Goal: Transaction & Acquisition: Purchase product/service

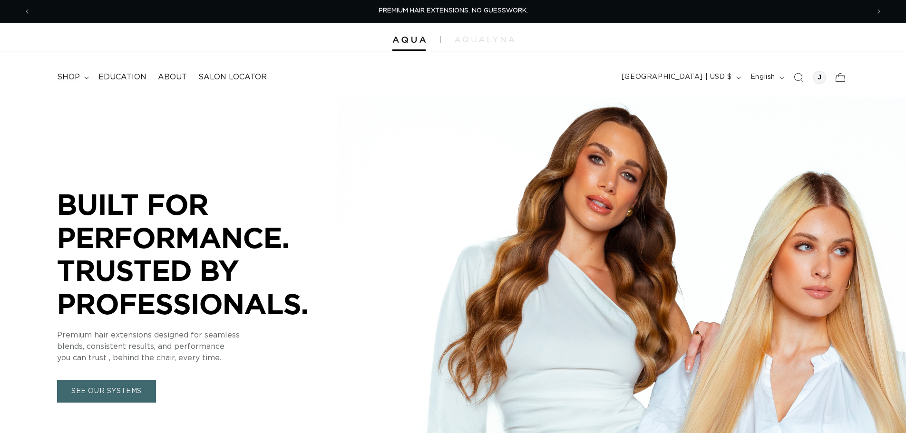
click at [61, 76] on span "shop" at bounding box center [68, 77] width 23 height 10
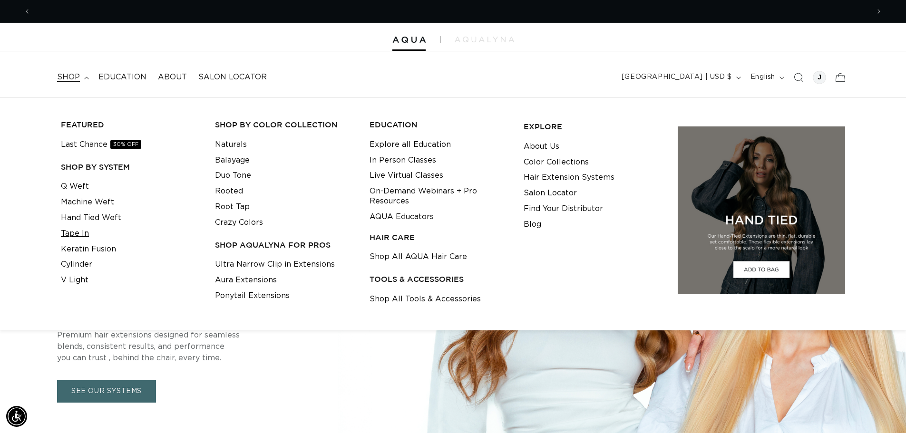
scroll to position [0, 839]
click at [81, 231] on link "Tape In" at bounding box center [75, 234] width 28 height 16
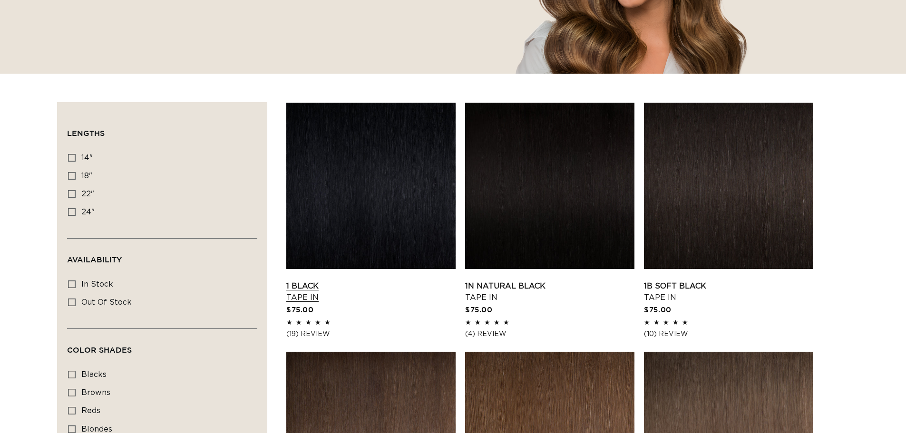
scroll to position [476, 0]
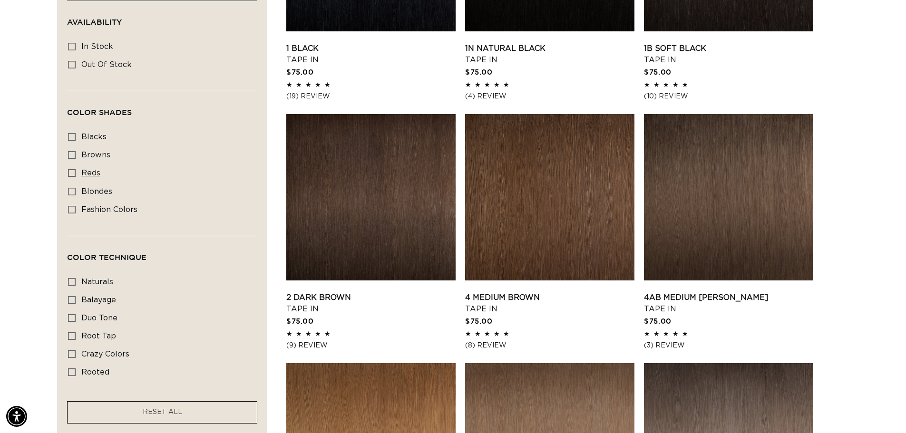
click at [74, 172] on icon at bounding box center [72, 173] width 8 height 8
click at [74, 172] on input "reds reds (4 products)" at bounding box center [72, 173] width 8 height 8
checkbox input "true"
